Goal: Information Seeking & Learning: Learn about a topic

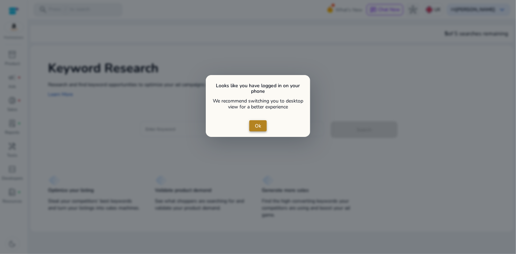
click at [253, 129] on span "close dialog" at bounding box center [257, 126] width 17 height 17
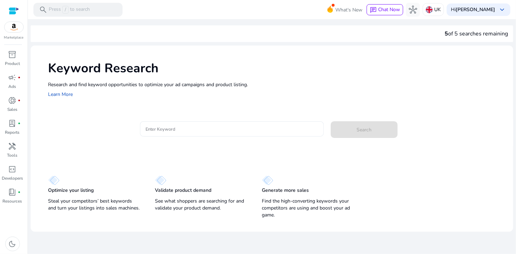
click at [183, 133] on div at bounding box center [231, 128] width 173 height 15
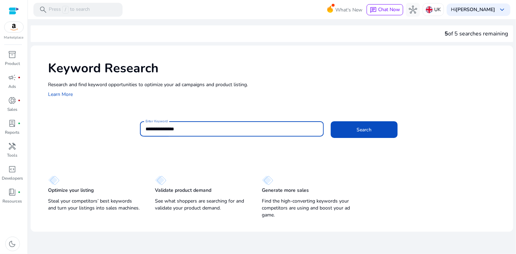
click at [304, 121] on button "Search" at bounding box center [363, 129] width 67 height 17
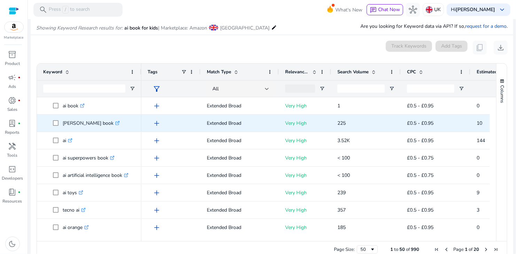
scroll to position [83, 0]
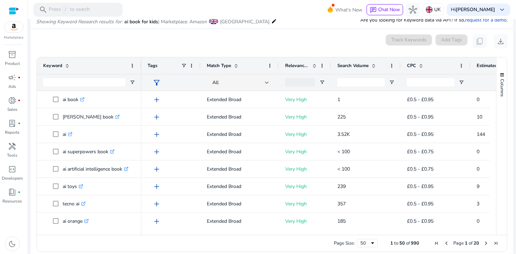
click at [304, 66] on span "Search Volume" at bounding box center [352, 66] width 31 height 6
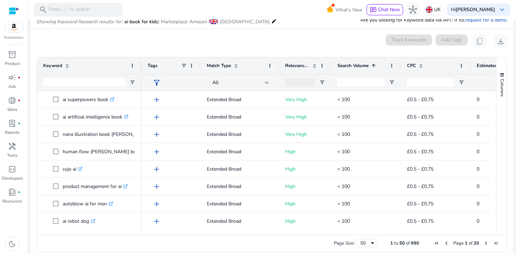
click at [304, 66] on span "Search Volume" at bounding box center [352, 66] width 31 height 6
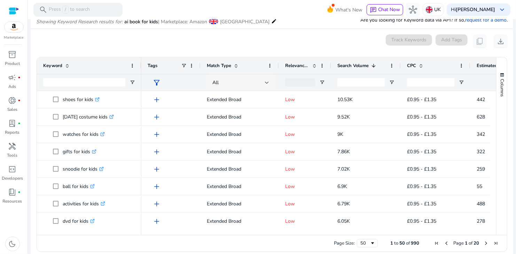
scroll to position [0, 0]
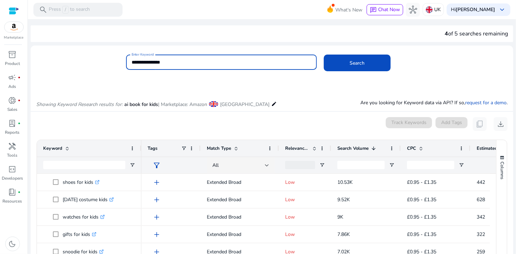
drag, startPoint x: 206, startPoint y: 61, endPoint x: 86, endPoint y: 61, distance: 120.7
click at [86, 61] on div "**********" at bounding box center [269, 66] width 477 height 23
type input "*********"
click at [304, 55] on button "Search" at bounding box center [357, 63] width 67 height 17
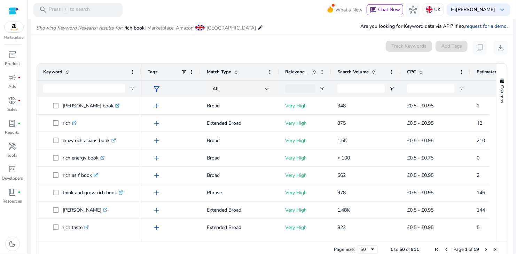
scroll to position [83, 0]
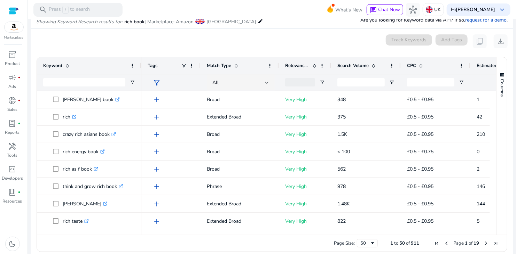
click at [304, 65] on span "Search Volume" at bounding box center [352, 66] width 31 height 6
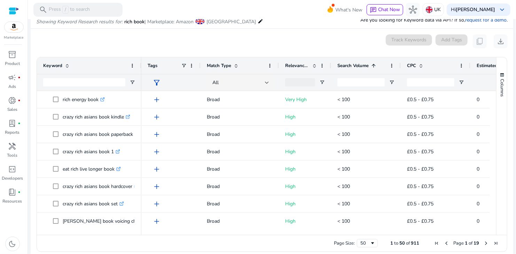
click at [304, 65] on span "Search Volume" at bounding box center [352, 66] width 31 height 6
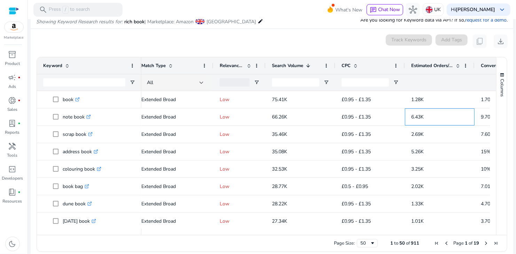
scroll to position [0, 122]
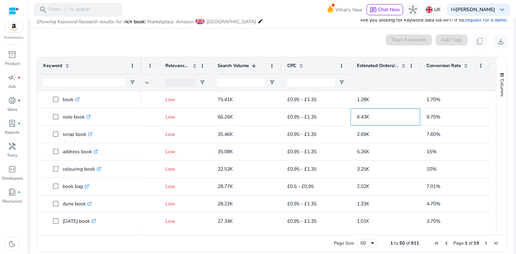
drag, startPoint x: 483, startPoint y: 117, endPoint x: 489, endPoint y: 117, distance: 6.6
click at [304, 117] on div "book .st0{fill:#2c8af8} note book .st0{fill:#2c8af8} scrap book .st0{fill:#2c8a…" at bounding box center [266, 160] width 459 height 138
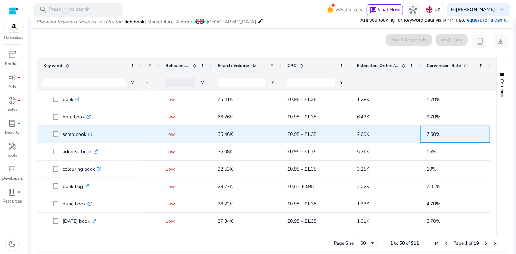
click at [304, 127] on span "7.60%" at bounding box center [454, 134] width 57 height 14
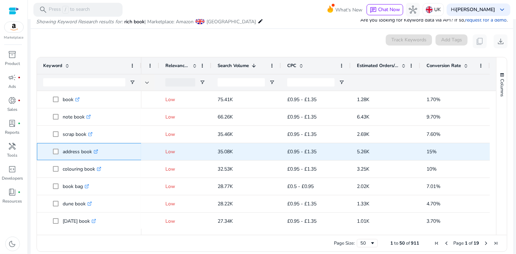
drag, startPoint x: 61, startPoint y: 151, endPoint x: 91, endPoint y: 153, distance: 31.0
click at [91, 153] on span "address book .st0{fill:#2c8af8}" at bounding box center [94, 152] width 82 height 14
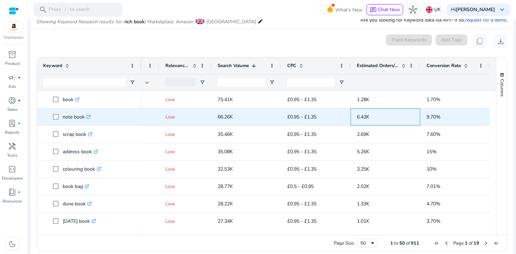
click at [304, 115] on span "6.43K" at bounding box center [385, 117] width 57 height 14
drag, startPoint x: 62, startPoint y: 117, endPoint x: 83, endPoint y: 118, distance: 21.3
click at [83, 118] on p "note book .st0{fill:#2c8af8}" at bounding box center [77, 117] width 28 height 14
drag, startPoint x: 83, startPoint y: 118, endPoint x: 62, endPoint y: 118, distance: 21.6
click at [62, 118] on span "note book .st0{fill:#2c8af8}" at bounding box center [94, 117] width 82 height 14
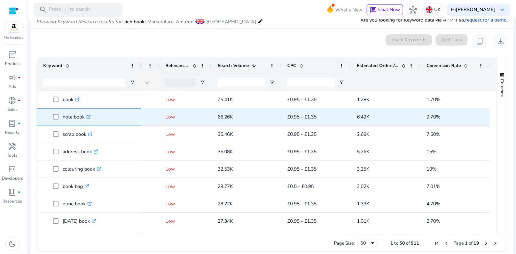
copy span "note book"
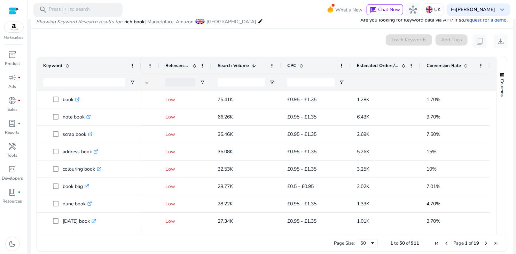
click at [159, 41] on div "0 keyword(s) selected Track Keywords Add Tags content_copy download" at bounding box center [271, 41] width 471 height 14
click at [304, 63] on span "Estimated Orders/Month" at bounding box center [378, 66] width 42 height 6
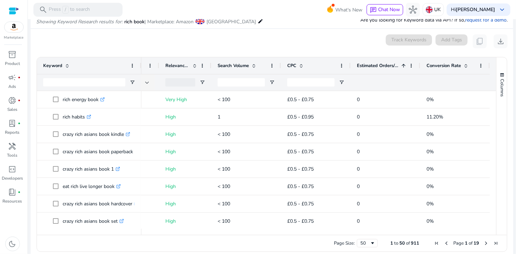
click at [304, 63] on span "Estimated Orders/Month" at bounding box center [378, 66] width 42 height 6
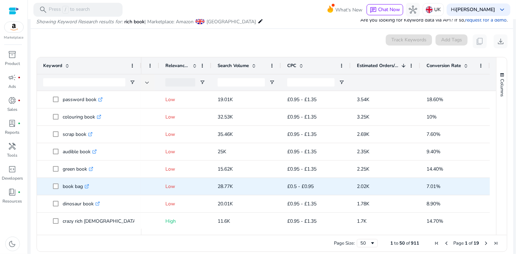
scroll to position [70, 0]
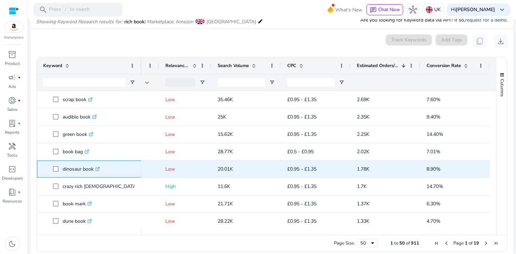
drag, startPoint x: 62, startPoint y: 168, endPoint x: 92, endPoint y: 170, distance: 29.9
click at [92, 170] on p "dinosaur book .st0{fill:#2c8af8}" at bounding box center [81, 169] width 37 height 14
copy p "dinosaur book"
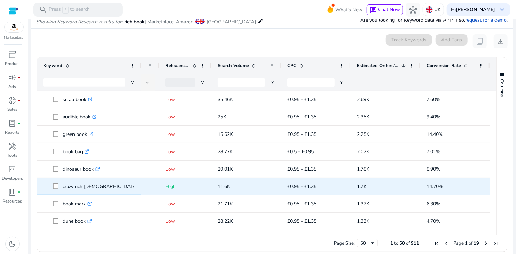
click at [63, 188] on p "crazy rich [DEMOGRAPHIC_DATA] .st0{fill:#2c8af8}" at bounding box center [103, 186] width 81 height 14
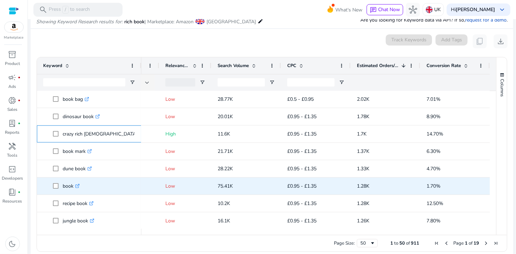
scroll to position [139, 0]
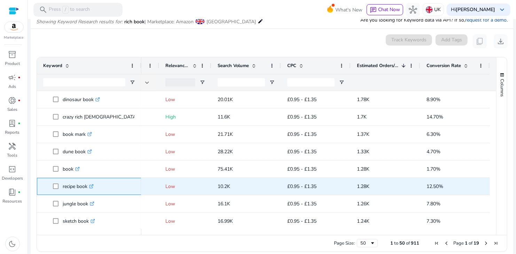
drag, startPoint x: 63, startPoint y: 187, endPoint x: 87, endPoint y: 188, distance: 24.0
click at [87, 188] on p "recipe book .st0{fill:#2c8af8}" at bounding box center [78, 186] width 31 height 14
copy p "recipe book"
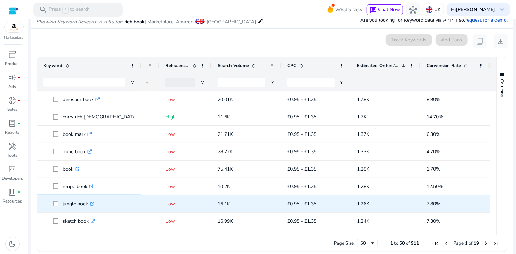
scroll to position [174, 0]
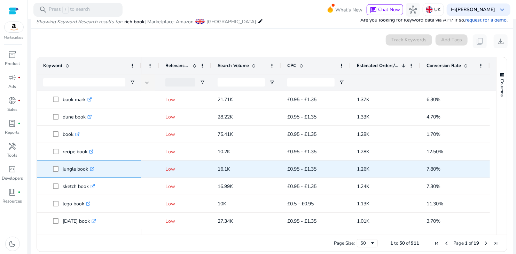
drag, startPoint x: 61, startPoint y: 170, endPoint x: 88, endPoint y: 168, distance: 27.2
click at [88, 168] on span "jungle book .st0{fill:#2c8af8}" at bounding box center [94, 169] width 82 height 14
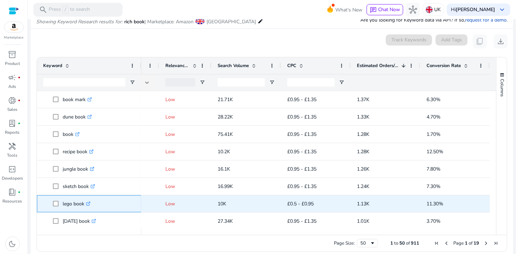
drag, startPoint x: 82, startPoint y: 204, endPoint x: 77, endPoint y: 204, distance: 4.9
click at [77, 204] on p "lego book .st0{fill:#2c8af8}" at bounding box center [77, 204] width 28 height 14
drag, startPoint x: 59, startPoint y: 203, endPoint x: 83, endPoint y: 206, distance: 24.2
click at [83, 206] on span "lego book .st0{fill:#2c8af8}" at bounding box center [94, 204] width 82 height 14
copy span "lego book"
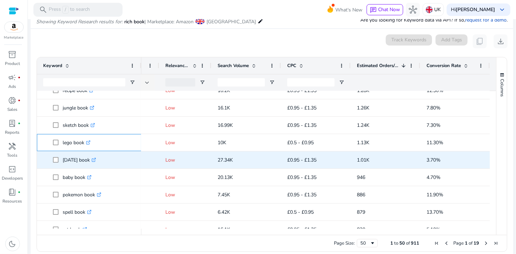
scroll to position [243, 0]
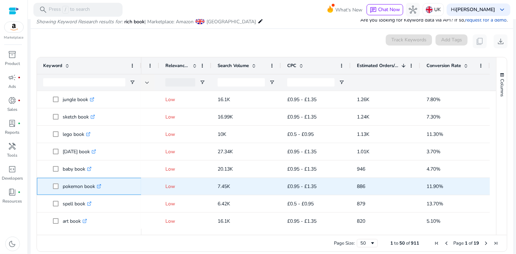
drag, startPoint x: 61, startPoint y: 187, endPoint x: 94, endPoint y: 188, distance: 32.4
click at [94, 188] on span "pokemon book .st0{fill:#2c8af8}" at bounding box center [94, 186] width 82 height 14
copy span "pokemon book"
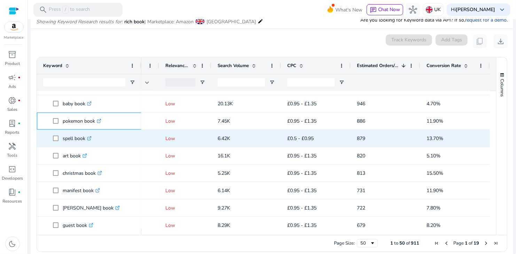
scroll to position [313, 0]
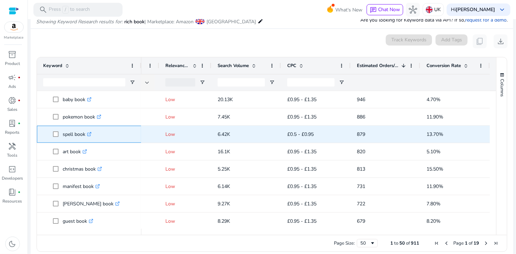
drag, startPoint x: 62, startPoint y: 136, endPoint x: 85, endPoint y: 138, distance: 22.7
click at [85, 138] on span "spell book .st0{fill:#2c8af8}" at bounding box center [94, 134] width 82 height 14
copy span "spell book"
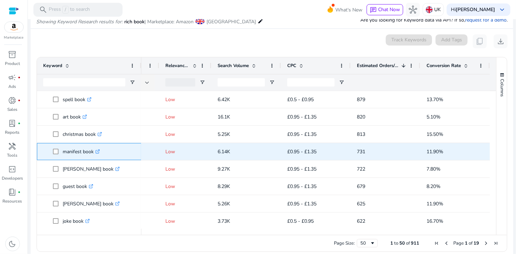
drag, startPoint x: 92, startPoint y: 151, endPoint x: 63, endPoint y: 151, distance: 29.2
click at [63, 151] on p "manifest book .st0{fill:#2c8af8}" at bounding box center [81, 152] width 37 height 14
copy p "manifest book"
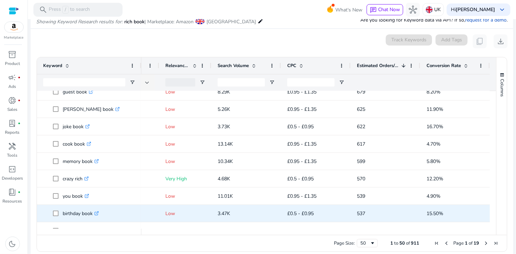
scroll to position [452, 0]
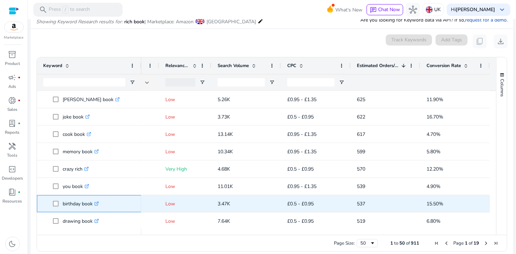
drag, startPoint x: 63, startPoint y: 203, endPoint x: 93, endPoint y: 204, distance: 29.6
click at [93, 204] on p "birthday book .st0{fill:#2c8af8}" at bounding box center [81, 204] width 36 height 14
copy p "birthday book"
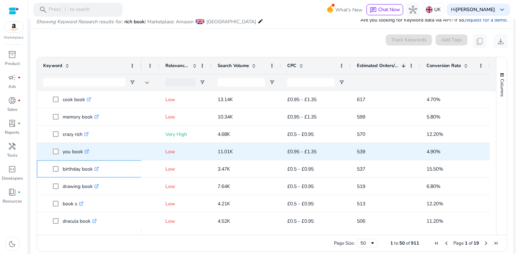
scroll to position [522, 0]
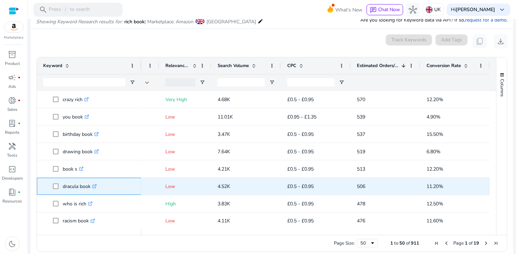
drag, startPoint x: 63, startPoint y: 187, endPoint x: 91, endPoint y: 188, distance: 27.9
click at [91, 188] on p "dracula book .st0{fill:#2c8af8}" at bounding box center [80, 186] width 34 height 14
copy p "dracula book"
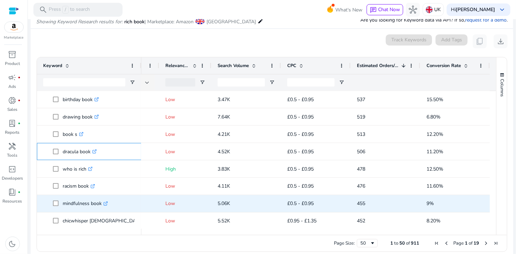
scroll to position [591, 0]
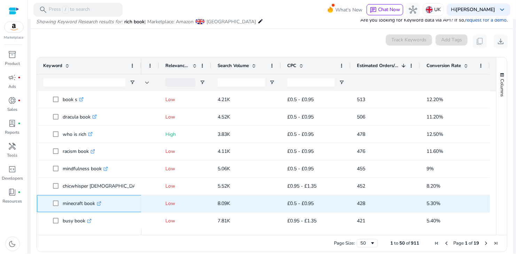
drag, startPoint x: 61, startPoint y: 205, endPoint x: 94, endPoint y: 206, distance: 33.1
click at [94, 206] on span "minecraft book .st0{fill:#2c8af8}" at bounding box center [94, 204] width 82 height 14
copy span "minecraft book"
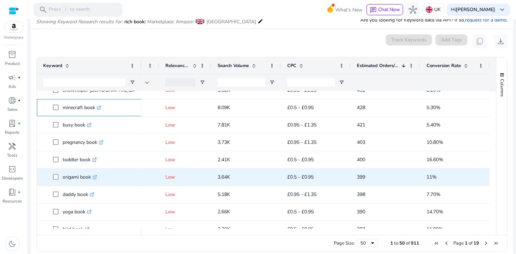
scroll to position [696, 0]
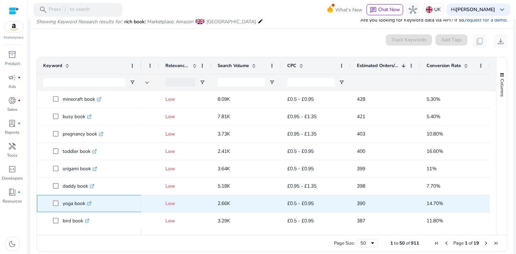
drag, startPoint x: 61, startPoint y: 205, endPoint x: 85, endPoint y: 206, distance: 23.7
click at [85, 206] on span "yoga book .st0{fill:#2c8af8}" at bounding box center [94, 204] width 82 height 14
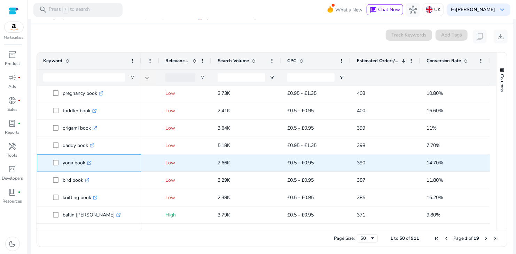
scroll to position [89, 0]
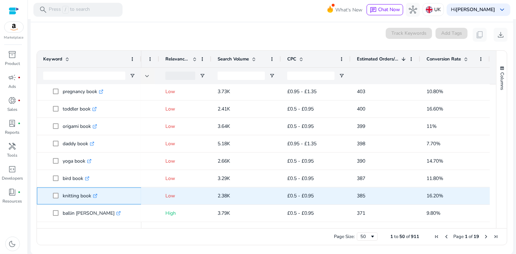
drag, startPoint x: 58, startPoint y: 199, endPoint x: 90, endPoint y: 199, distance: 32.4
click at [90, 199] on span "knitting book .st0{fill:#2c8af8}" at bounding box center [94, 196] width 82 height 14
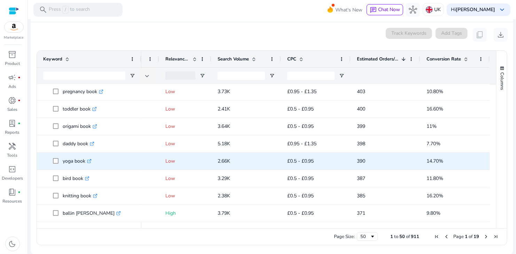
click at [287, 162] on span "£0.5 - £0.95" at bounding box center [300, 161] width 26 height 7
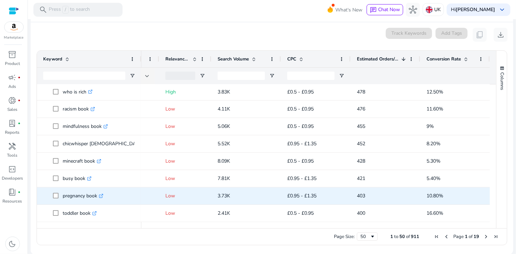
scroll to position [732, 0]
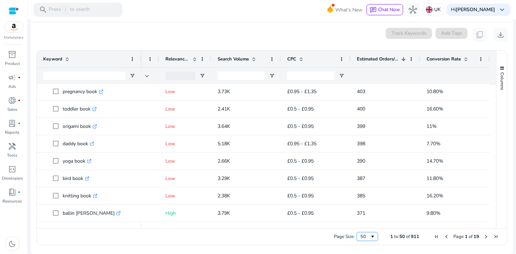
click at [304, 235] on div "50" at bounding box center [364, 237] width 9 height 6
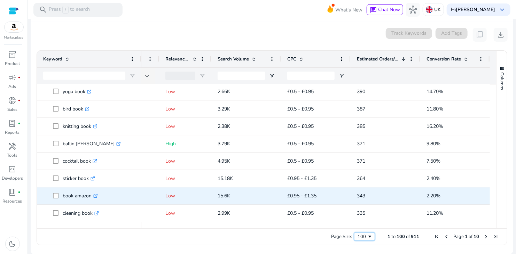
scroll to position [801, 0]
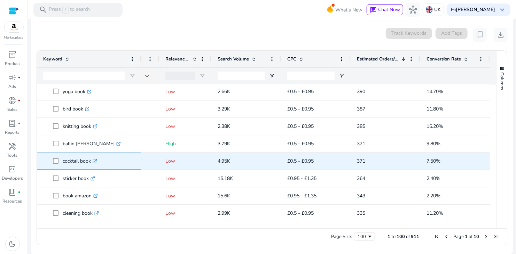
drag, startPoint x: 61, startPoint y: 163, endPoint x: 90, endPoint y: 163, distance: 28.5
click at [90, 163] on span "cocktail book .st0{fill:#2c8af8}" at bounding box center [94, 161] width 82 height 14
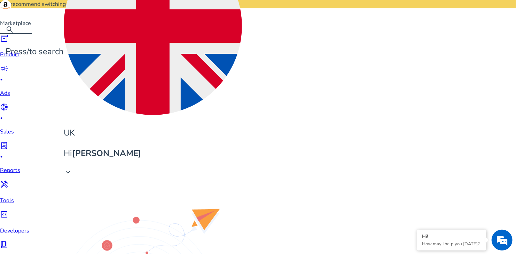
drag, startPoint x: 62, startPoint y: 160, endPoint x: 91, endPoint y: 161, distance: 29.2
copy span "feminist book"
drag, startPoint x: 62, startPoint y: 143, endPoint x: 95, endPoint y: 146, distance: 32.8
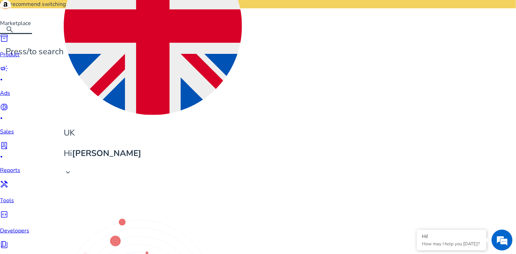
drag, startPoint x: 96, startPoint y: 144, endPoint x: 59, endPoint y: 144, distance: 36.5
copy span "autograph book"
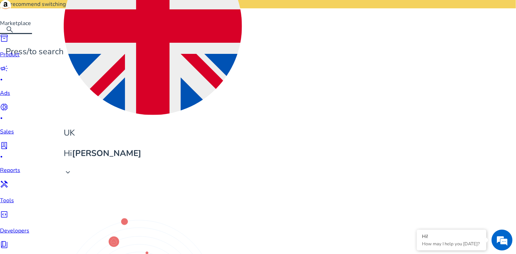
copy span "crossword book"
drag, startPoint x: 91, startPoint y: 178, endPoint x: 61, endPoint y: 179, distance: 30.6
copy span "magnet book"
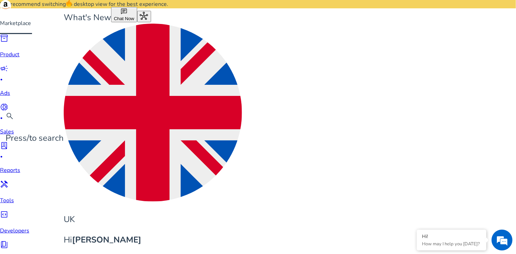
scroll to position [0, 0]
